Goal: Task Accomplishment & Management: Use online tool/utility

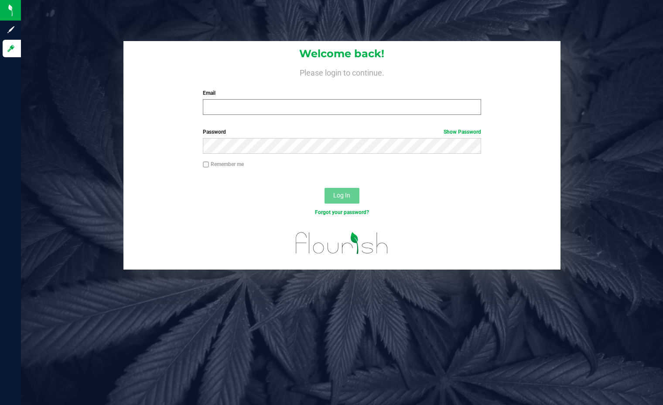
drag, startPoint x: 360, startPoint y: 94, endPoint x: 364, endPoint y: 101, distance: 7.6
click at [360, 97] on div "Email Required Please format your email correctly." at bounding box center [342, 102] width 292 height 26
click at [365, 113] on input "Email" at bounding box center [342, 107] width 278 height 16
type input "Ebell@liveparallel.com"
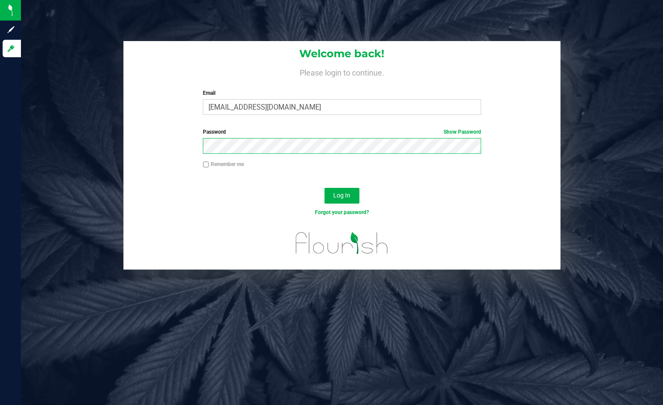
click at [325, 188] on button "Log In" at bounding box center [342, 196] width 35 height 16
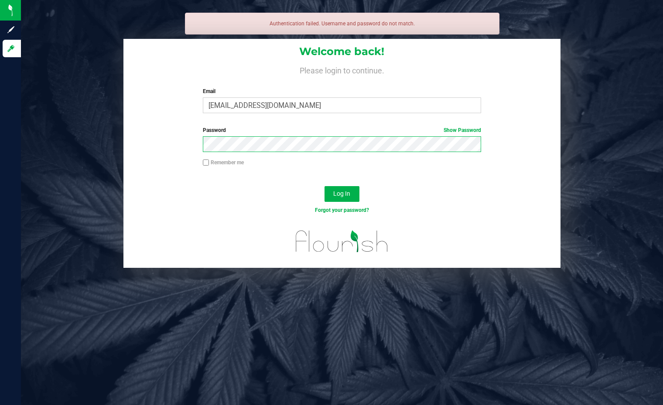
click at [325, 186] on button "Log In" at bounding box center [342, 194] width 35 height 16
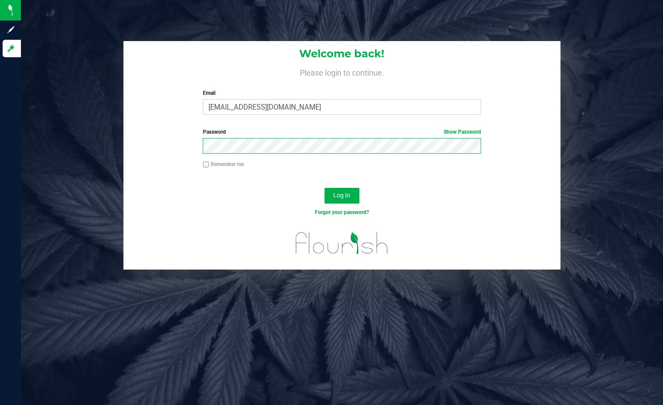
click at [325, 188] on button "Log In" at bounding box center [342, 196] width 35 height 16
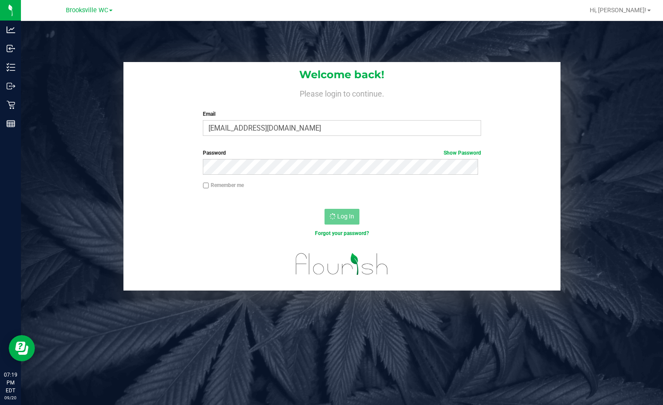
drag, startPoint x: 371, startPoint y: 309, endPoint x: 513, endPoint y: 297, distance: 141.9
click at [371, 308] on div "Welcome back! Please login to continue. Email Ebell@liveparallel.com Required P…" at bounding box center [342, 223] width 642 height 405
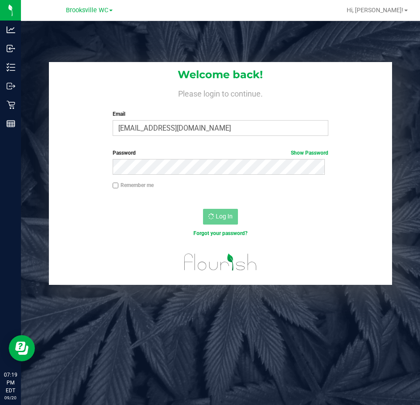
click at [322, 189] on div "Remember me" at bounding box center [220, 186] width 229 height 10
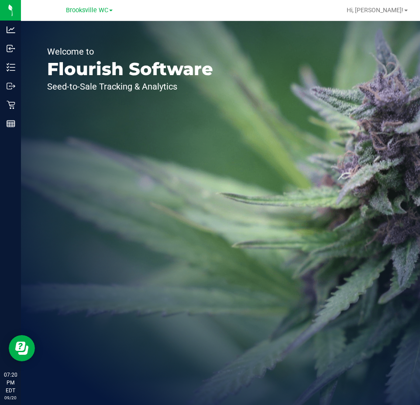
drag, startPoint x: 279, startPoint y: 149, endPoint x: 161, endPoint y: 141, distance: 118.1
click at [278, 148] on div "Welcome to Flourish Software Seed-to-Sale Tracking & Analytics" at bounding box center [220, 213] width 399 height 384
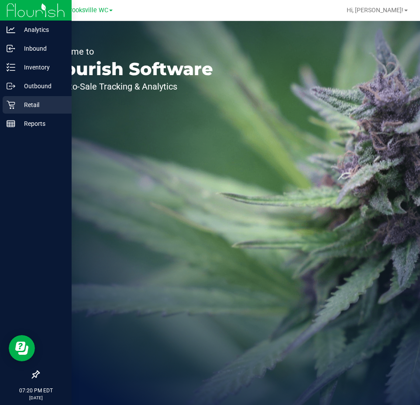
click at [9, 106] on icon at bounding box center [11, 104] width 9 height 9
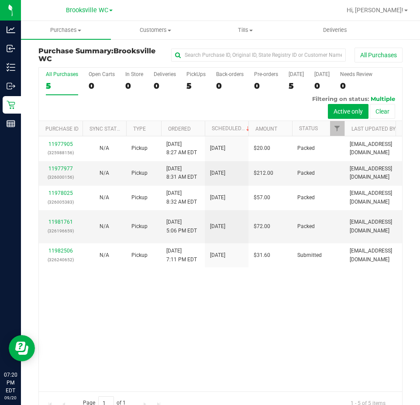
click at [288, 291] on div "11977905 (325988156) N/A Pickup 9/20/2025 8:27 AM EDT 9/20/2025 $20.00 Packed m…" at bounding box center [220, 263] width 363 height 255
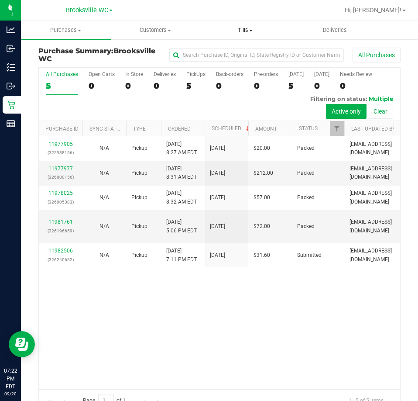
click at [244, 31] on span "Tills" at bounding box center [245, 30] width 89 height 8
click at [228, 51] on span "Manage tills" at bounding box center [229, 52] width 59 height 7
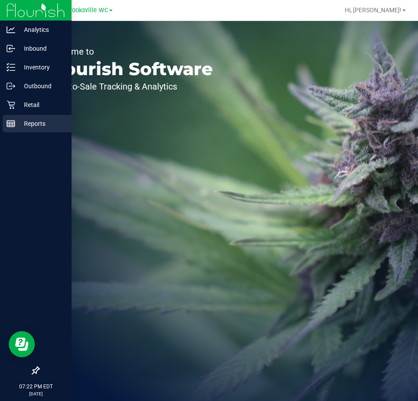
click at [34, 127] on p "Reports" at bounding box center [41, 123] width 52 height 10
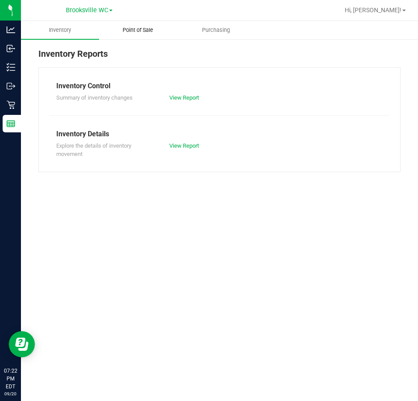
click at [141, 34] on uib-tab-heading "Point of Sale" at bounding box center [137, 29] width 77 height 17
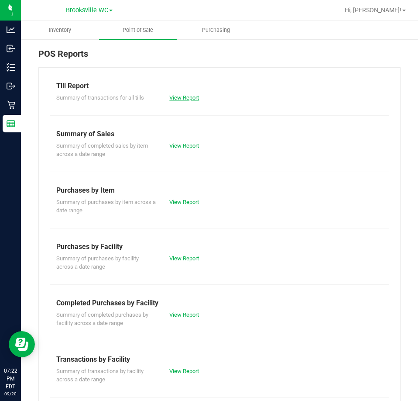
click at [185, 97] on link "View Report" at bounding box center [184, 97] width 30 height 7
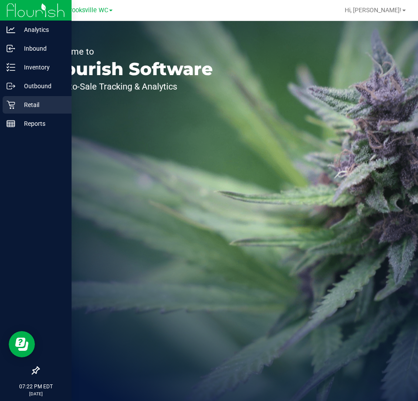
click at [27, 108] on p "Retail" at bounding box center [41, 104] width 52 height 10
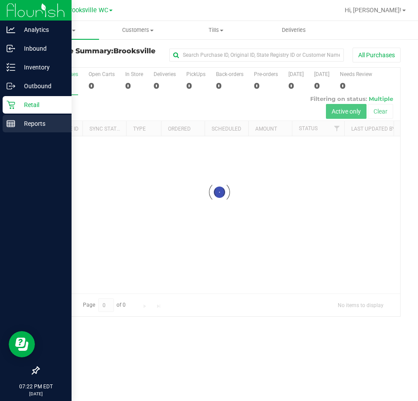
click at [29, 127] on p "Reports" at bounding box center [41, 123] width 52 height 10
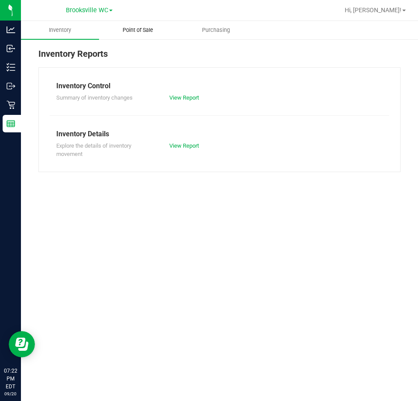
click at [140, 27] on span "Point of Sale" at bounding box center [138, 30] width 54 height 8
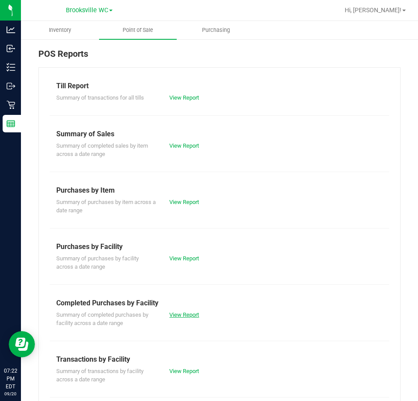
click at [175, 313] on link "View Report" at bounding box center [184, 314] width 30 height 7
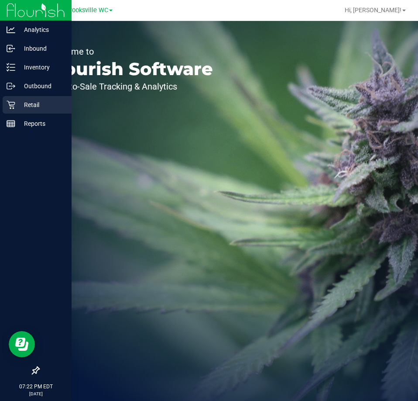
click at [41, 102] on p "Retail" at bounding box center [41, 104] width 52 height 10
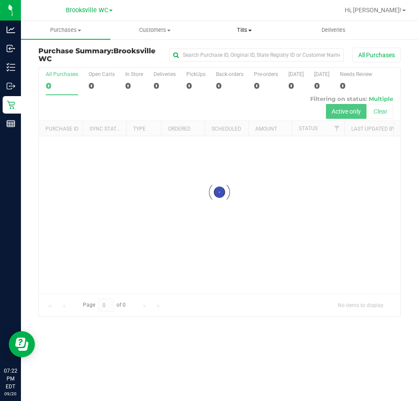
click at [246, 31] on span "Tills" at bounding box center [244, 30] width 89 height 8
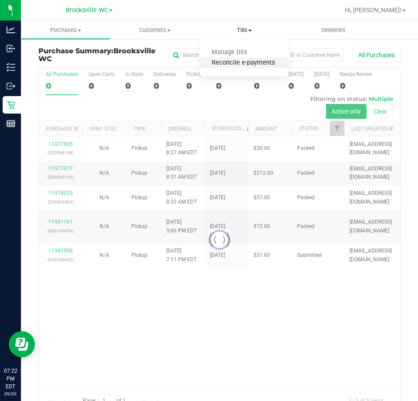
click at [243, 61] on span "Reconcile e-payments" at bounding box center [243, 62] width 87 height 7
